Goal: Task Accomplishment & Management: Use online tool/utility

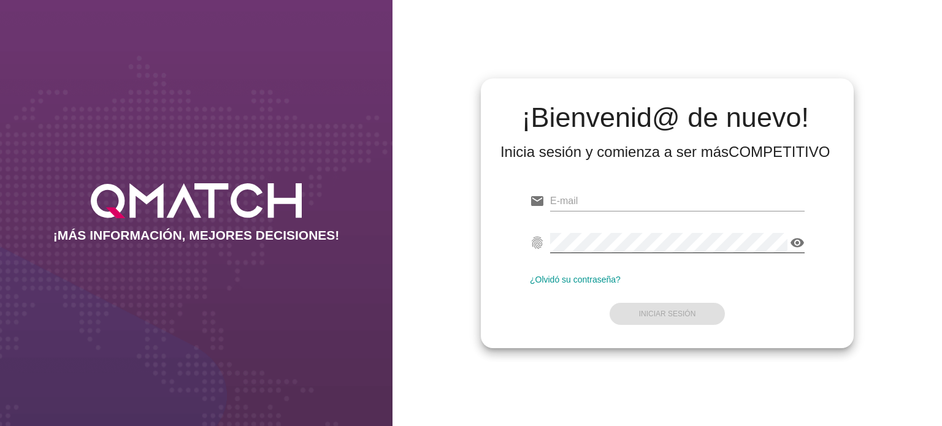
type input "[EMAIL_ADDRESS][PERSON_NAME][DOMAIN_NAME]"
click at [801, 243] on icon "visibility" at bounding box center [797, 242] width 15 height 15
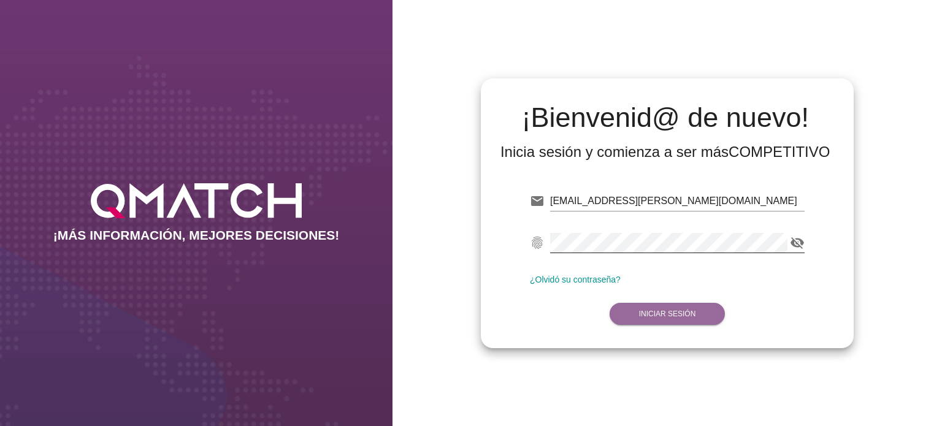
click at [691, 316] on strong "Iniciar Sesión" at bounding box center [667, 314] width 57 height 9
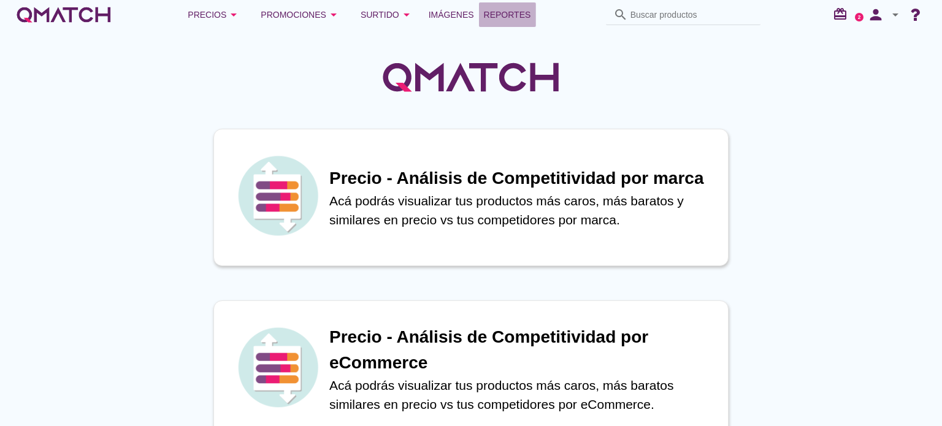
click at [510, 12] on span "Reportes" at bounding box center [507, 14] width 47 height 15
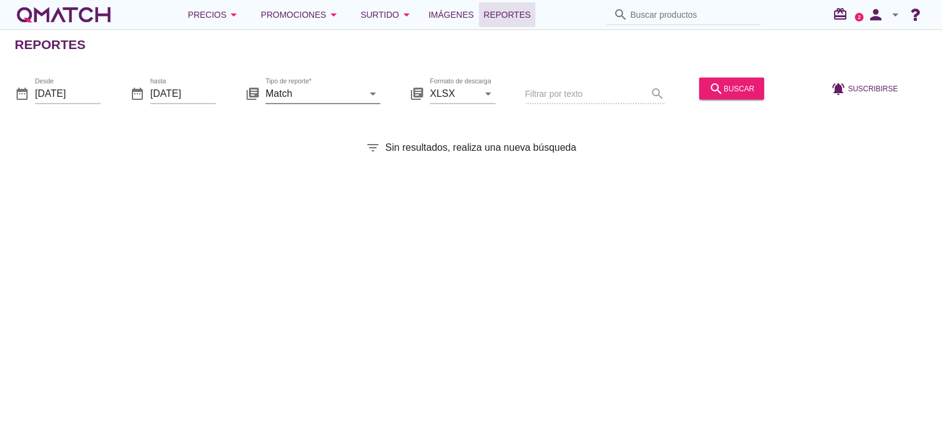
click at [376, 93] on icon "arrow_drop_down" at bounding box center [372, 93] width 15 height 15
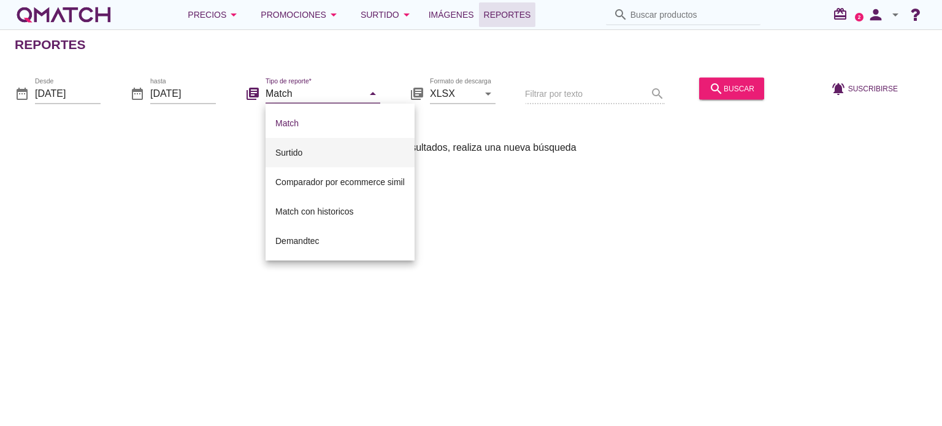
click at [335, 147] on div "Surtido" at bounding box center [339, 152] width 129 height 15
type input "Surtido"
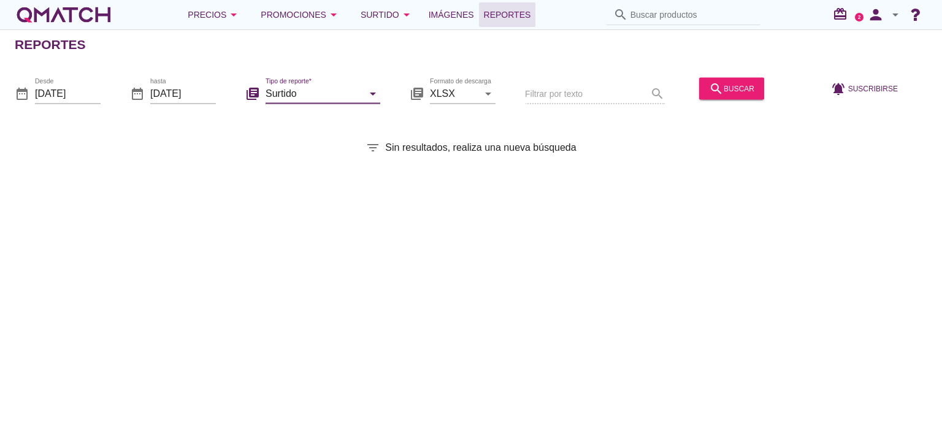
click at [729, 76] on div "search buscar" at bounding box center [731, 95] width 75 height 42
click at [732, 82] on div "search buscar" at bounding box center [731, 88] width 45 height 15
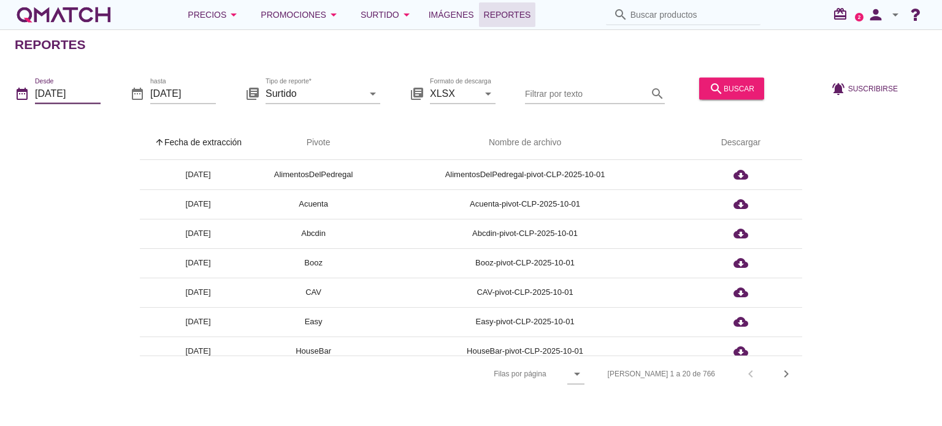
click at [93, 92] on input "[DATE]" at bounding box center [68, 93] width 66 height 20
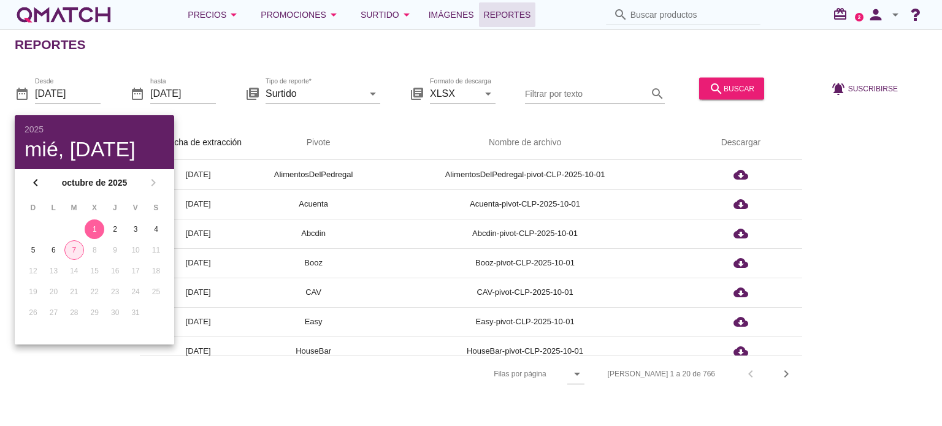
click at [74, 248] on div "7" at bounding box center [74, 250] width 18 height 11
type input "[DATE]"
click at [745, 87] on div "search buscar" at bounding box center [731, 88] width 45 height 15
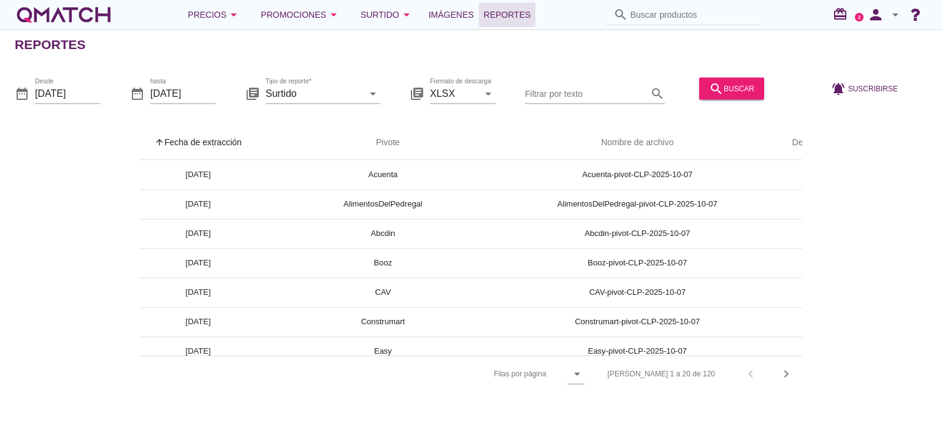
click at [564, 90] on input "Filtrar por texto" at bounding box center [586, 93] width 123 height 20
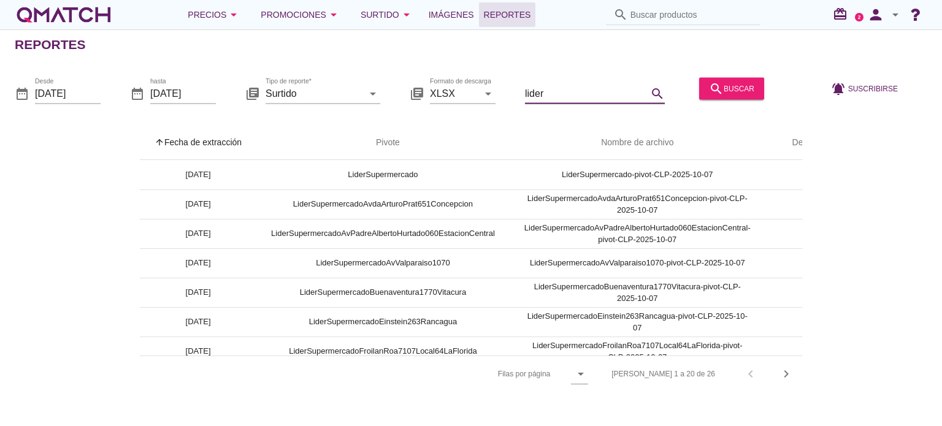
click at [574, 94] on input "lider" at bounding box center [586, 93] width 123 height 20
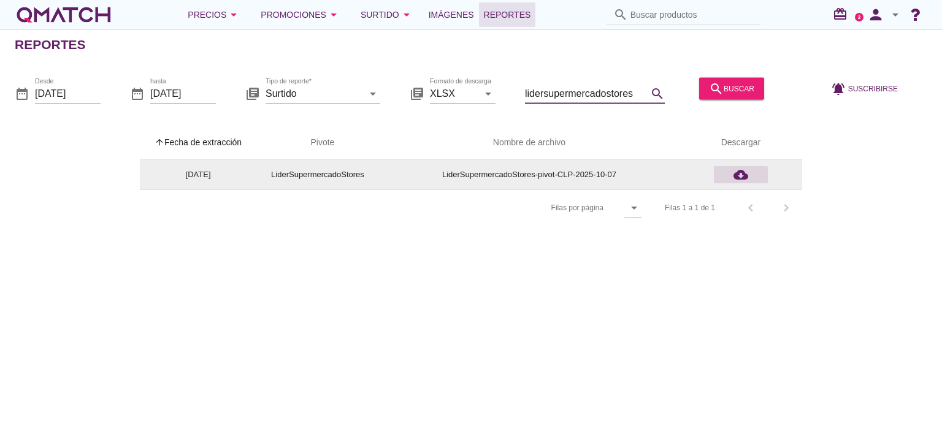
type input "lidersupermercadostores"
click at [743, 174] on icon "cloud_download" at bounding box center [740, 174] width 15 height 15
